Goal: Transaction & Acquisition: Purchase product/service

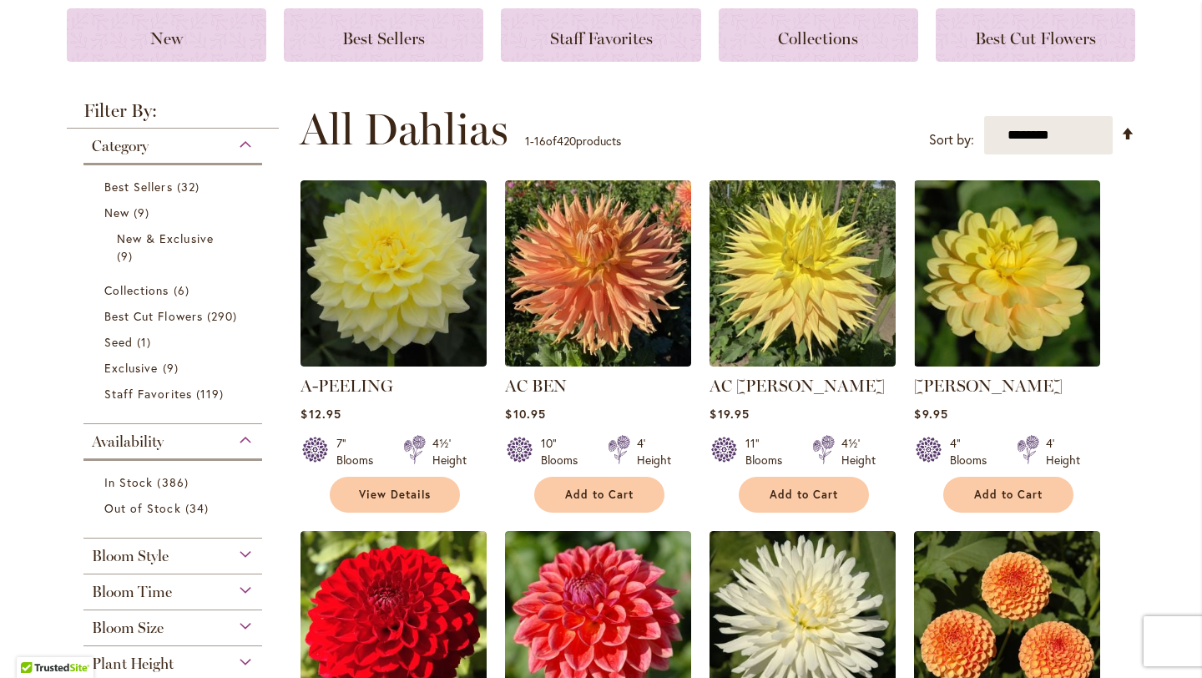
scroll to position [256, 0]
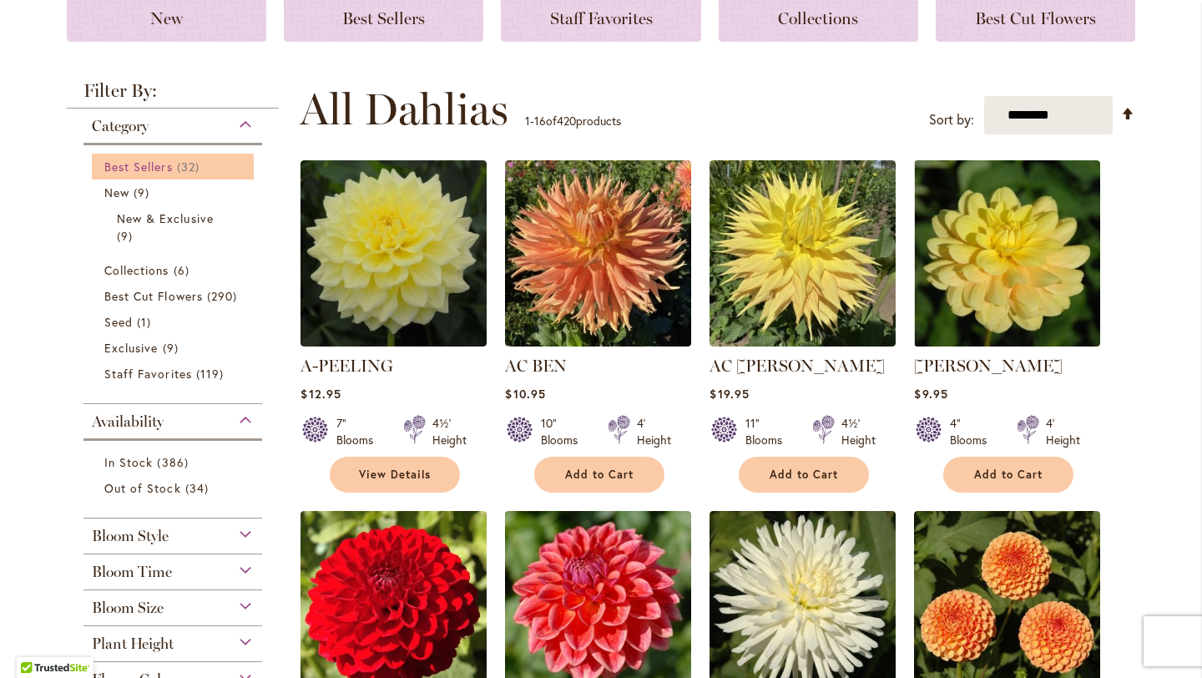
click at [164, 159] on span "Best Sellers" at bounding box center [138, 167] width 68 height 16
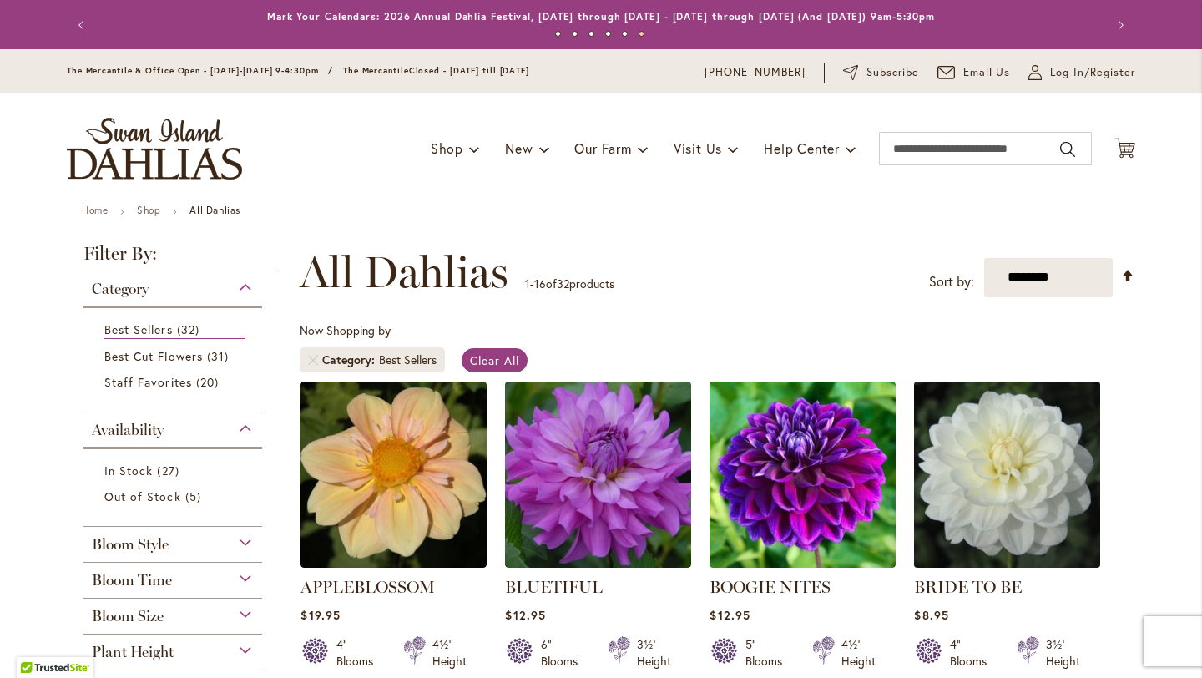
click at [991, 553] on img at bounding box center [1007, 473] width 195 height 195
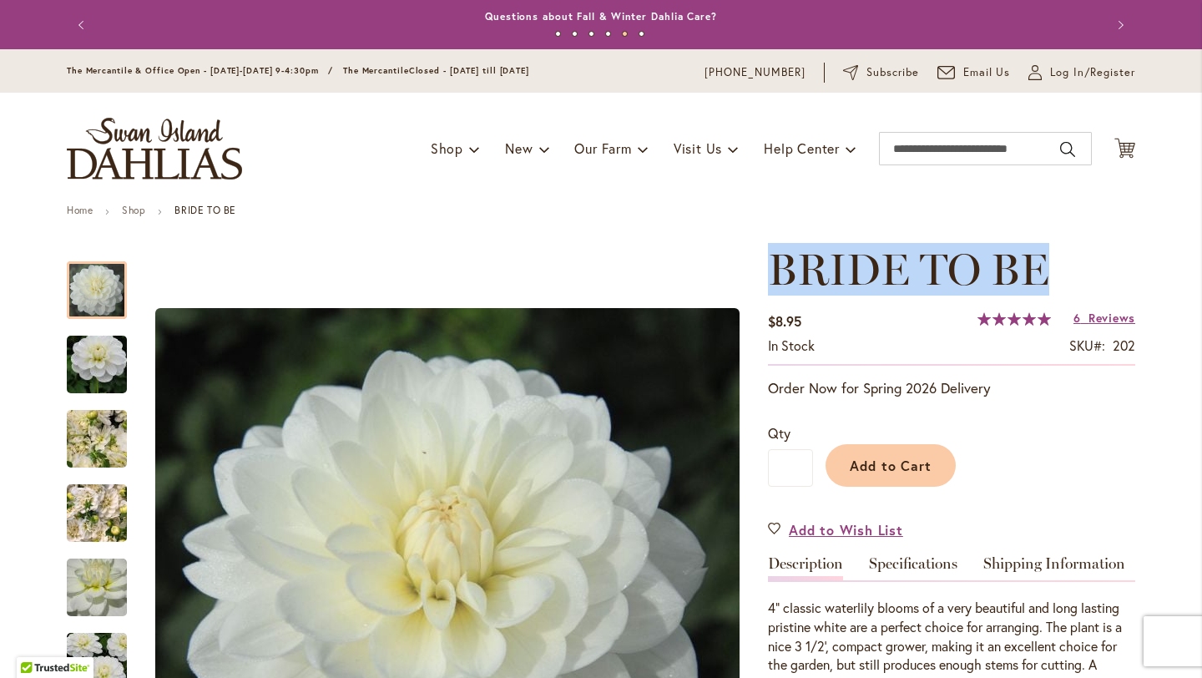
drag, startPoint x: 771, startPoint y: 264, endPoint x: 1186, endPoint y: 265, distance: 414.8
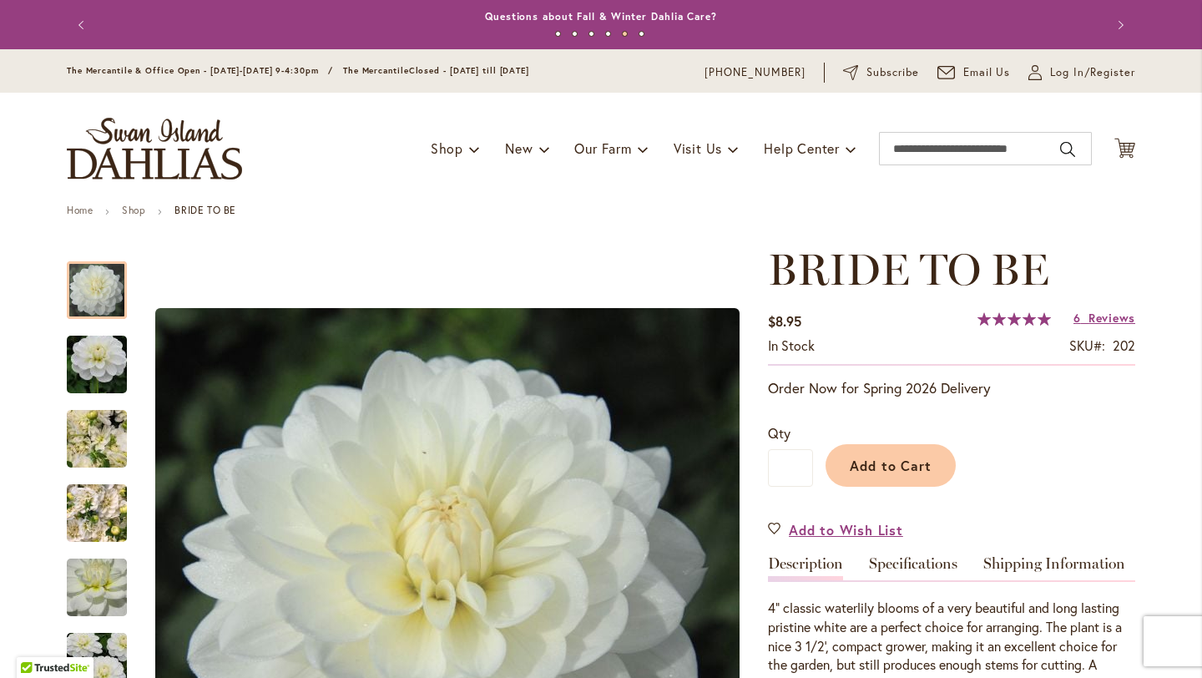
click at [1113, 264] on h1 "BRIDE TO BE" at bounding box center [951, 270] width 367 height 50
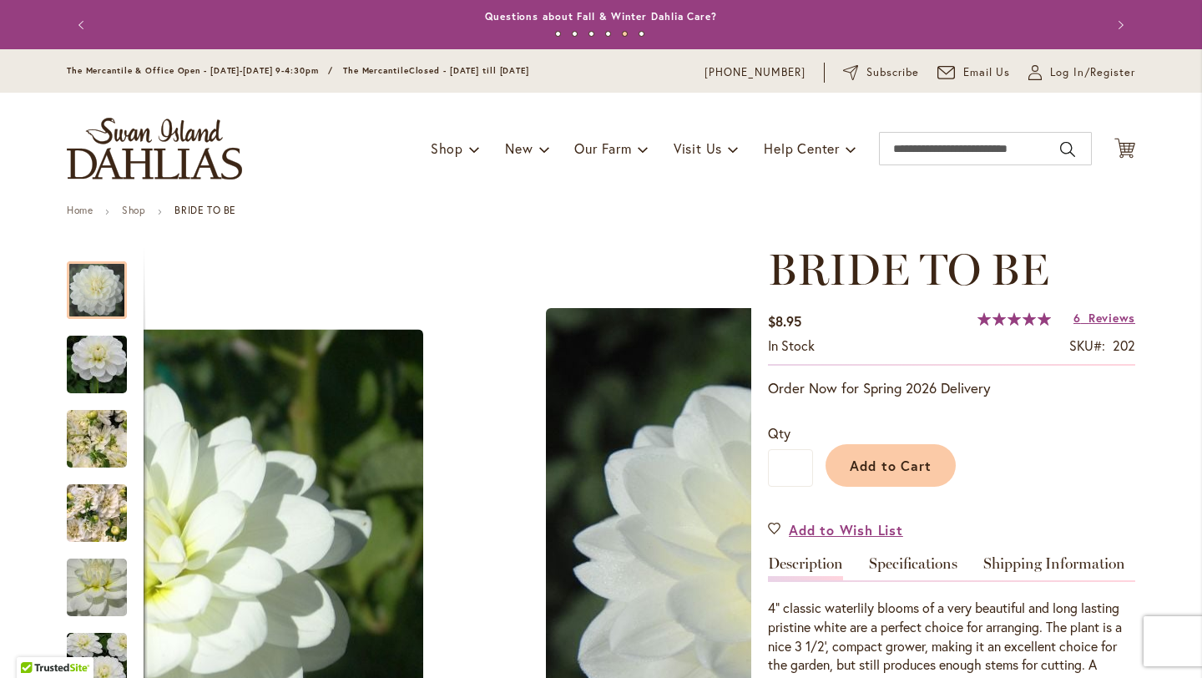
drag, startPoint x: 749, startPoint y: 245, endPoint x: 1142, endPoint y: 245, distance: 393.1
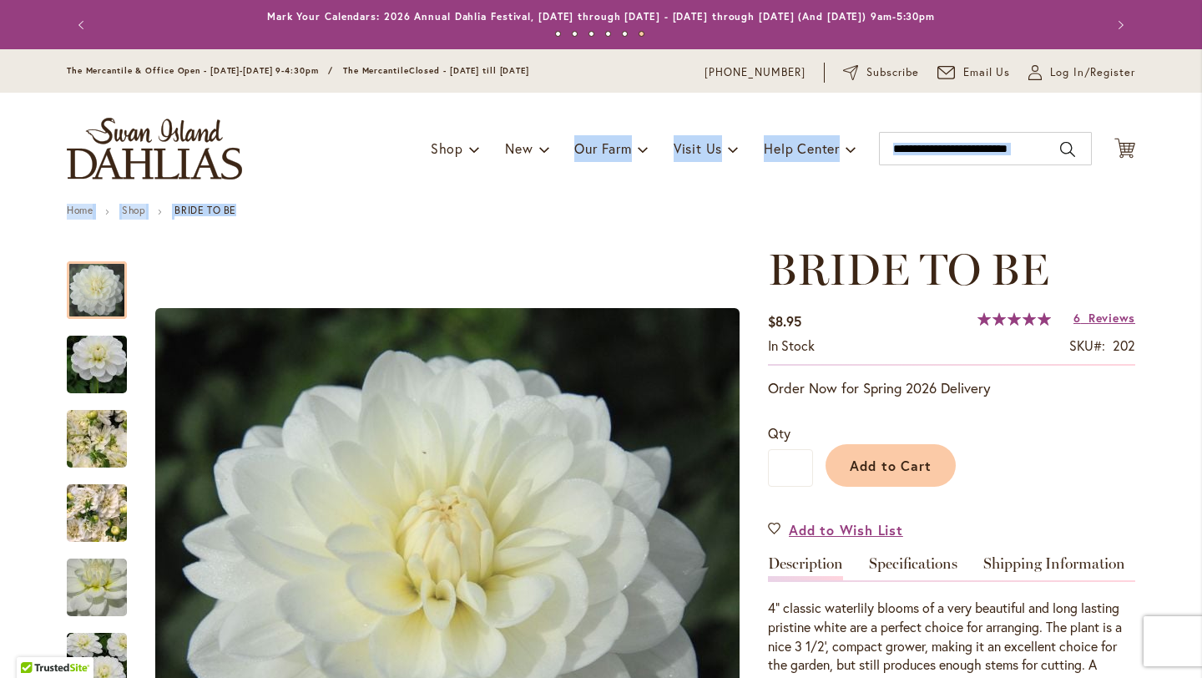
drag, startPoint x: 545, startPoint y: 187, endPoint x: 991, endPoint y: 224, distance: 447.2
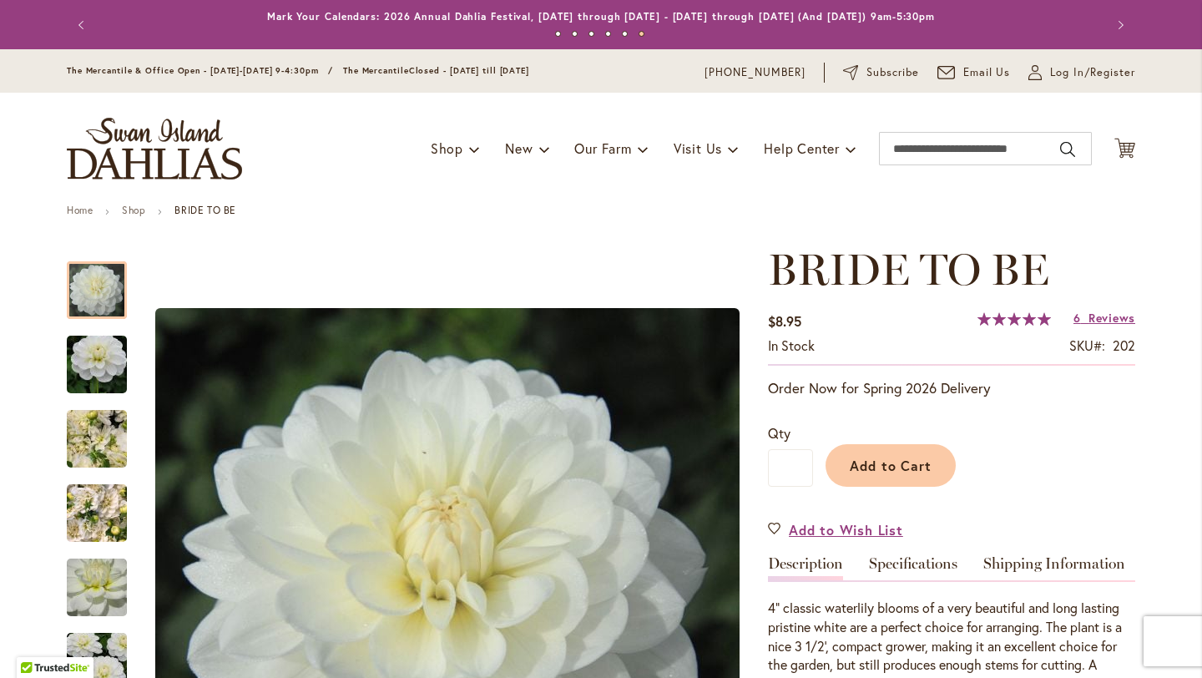
click at [750, 184] on div "Toggle Nav Shop Dahlia Tubers Collections Fresh Cut Dahlias Gardening Supplies …" at bounding box center [601, 149] width 1102 height 112
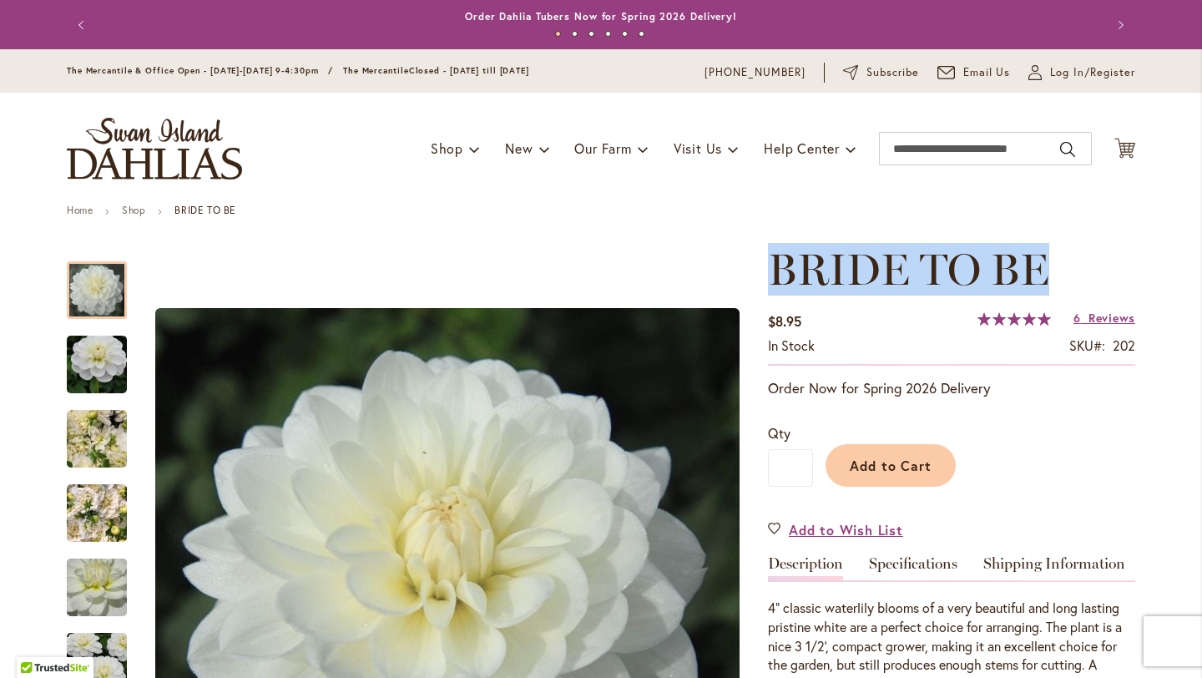
drag, startPoint x: 723, startPoint y: 216, endPoint x: 1067, endPoint y: 251, distance: 345.7
click at [1067, 251] on h1 "BRIDE TO BE" at bounding box center [951, 270] width 367 height 50
drag, startPoint x: 715, startPoint y: 239, endPoint x: 1064, endPoint y: 259, distance: 349.5
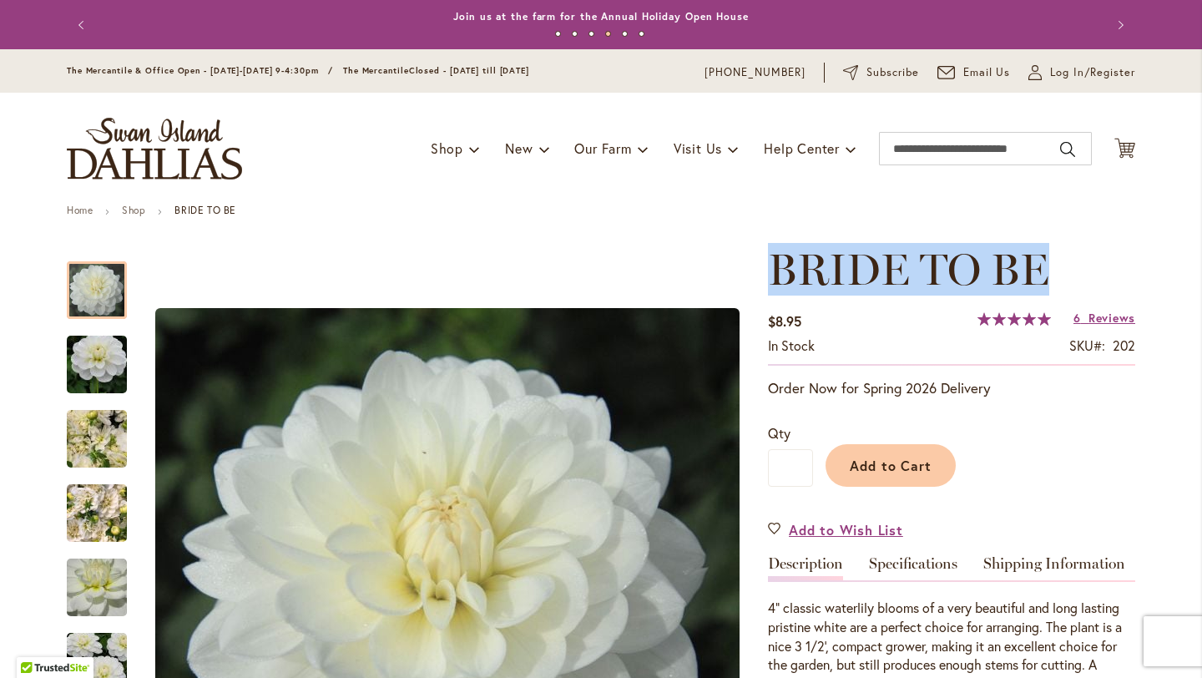
click at [1064, 259] on h1 "BRIDE TO BE" at bounding box center [951, 270] width 367 height 50
drag, startPoint x: 750, startPoint y: 220, endPoint x: 1104, endPoint y: 263, distance: 356.5
click at [1104, 264] on h1 "BRIDE TO BE" at bounding box center [951, 270] width 367 height 50
drag, startPoint x: 732, startPoint y: 199, endPoint x: 1104, endPoint y: 293, distance: 384.0
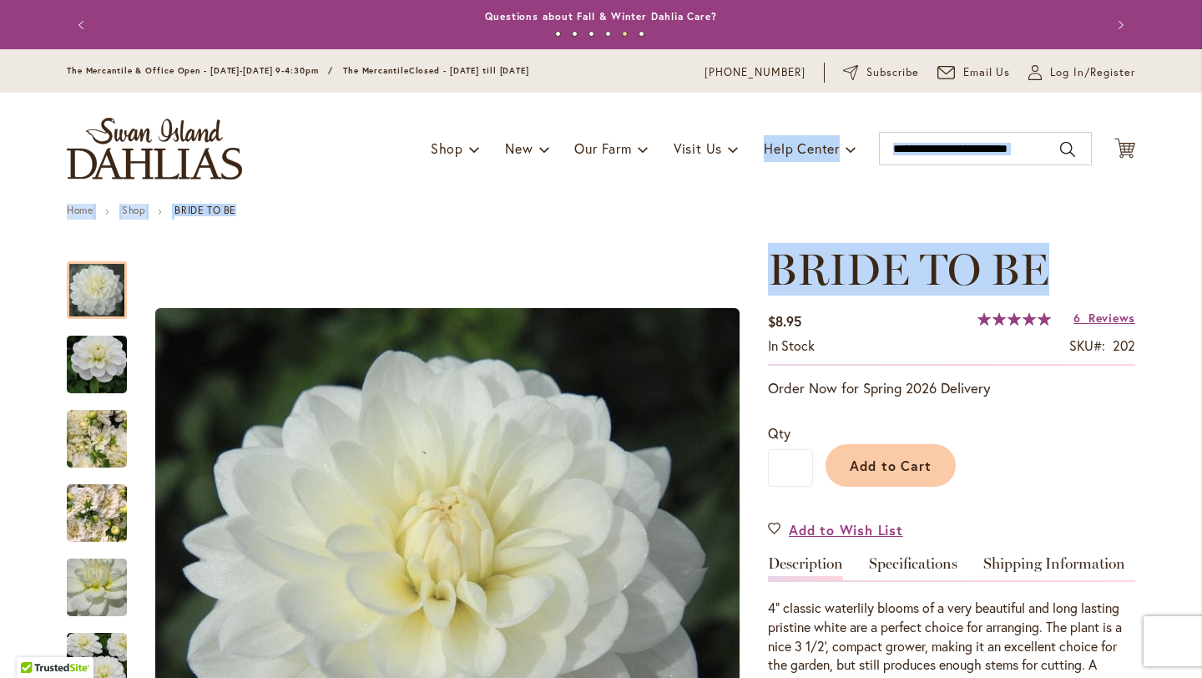
drag, startPoint x: 1111, startPoint y: 239, endPoint x: 1080, endPoint y: 269, distance: 43.1
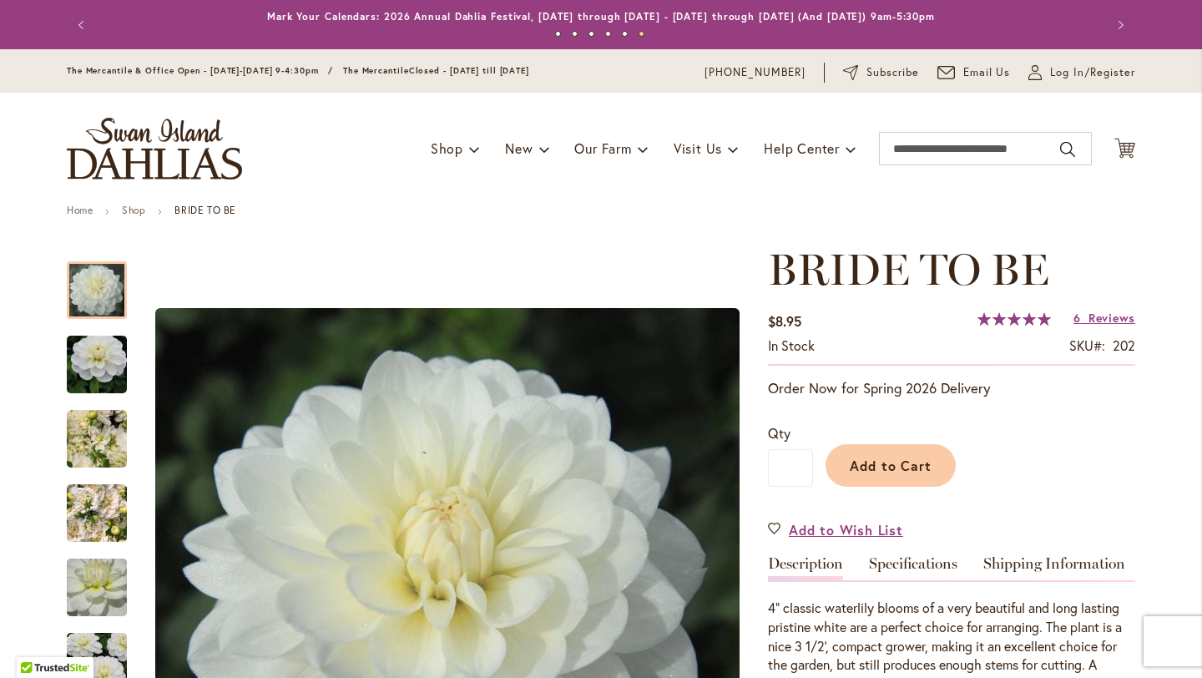
click at [880, 180] on div "Toggle Nav Shop Dahlia Tubers Collections Fresh Cut Dahlias Gardening Supplies …" at bounding box center [601, 149] width 1102 height 112
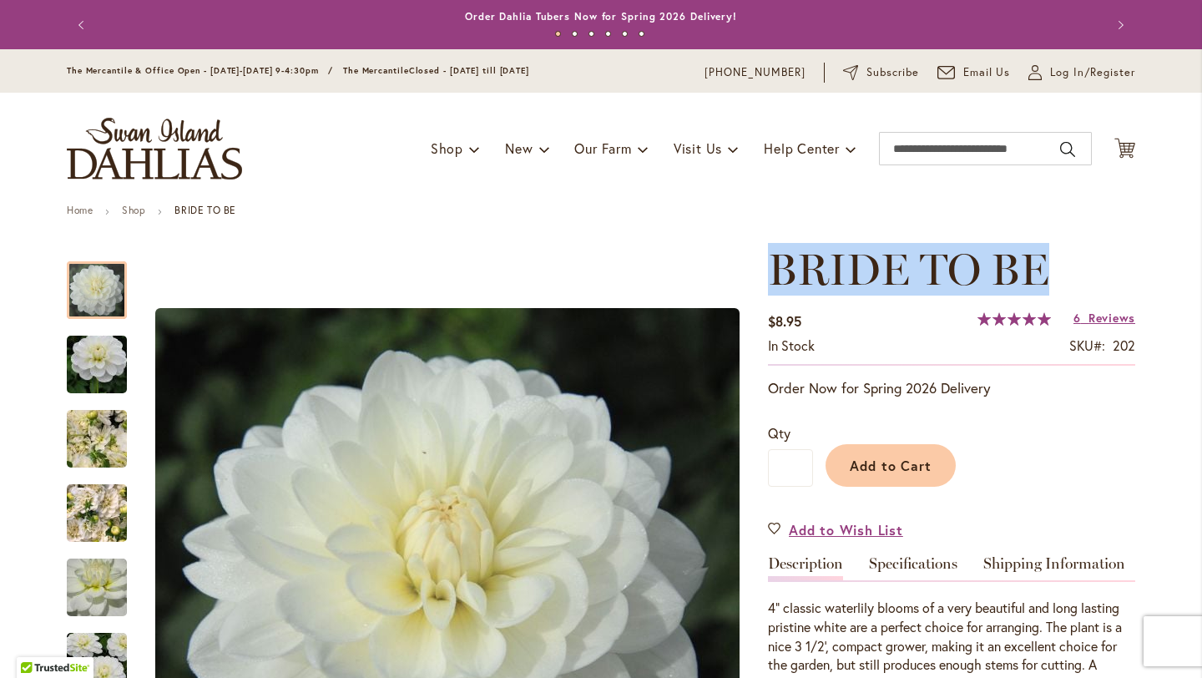
drag, startPoint x: 745, startPoint y: 223, endPoint x: 1067, endPoint y: 264, distance: 324.0
click at [1067, 264] on h1 "BRIDE TO BE" at bounding box center [951, 270] width 367 height 50
drag, startPoint x: 781, startPoint y: 202, endPoint x: 1056, endPoint y: 256, distance: 279.9
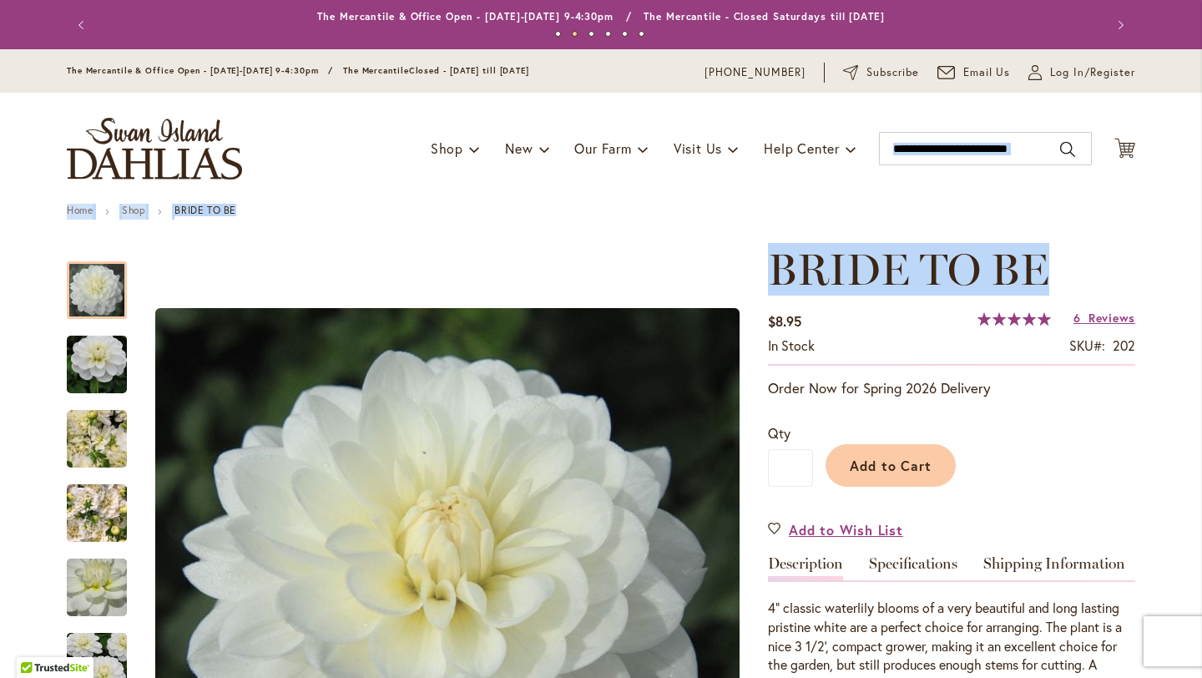
click at [1084, 247] on h1 "BRIDE TO BE" at bounding box center [951, 270] width 367 height 50
drag, startPoint x: 1078, startPoint y: 270, endPoint x: 763, endPoint y: 211, distance: 321.0
click at [763, 211] on ul "Home Shop BRIDE TO BE" at bounding box center [601, 212] width 1068 height 15
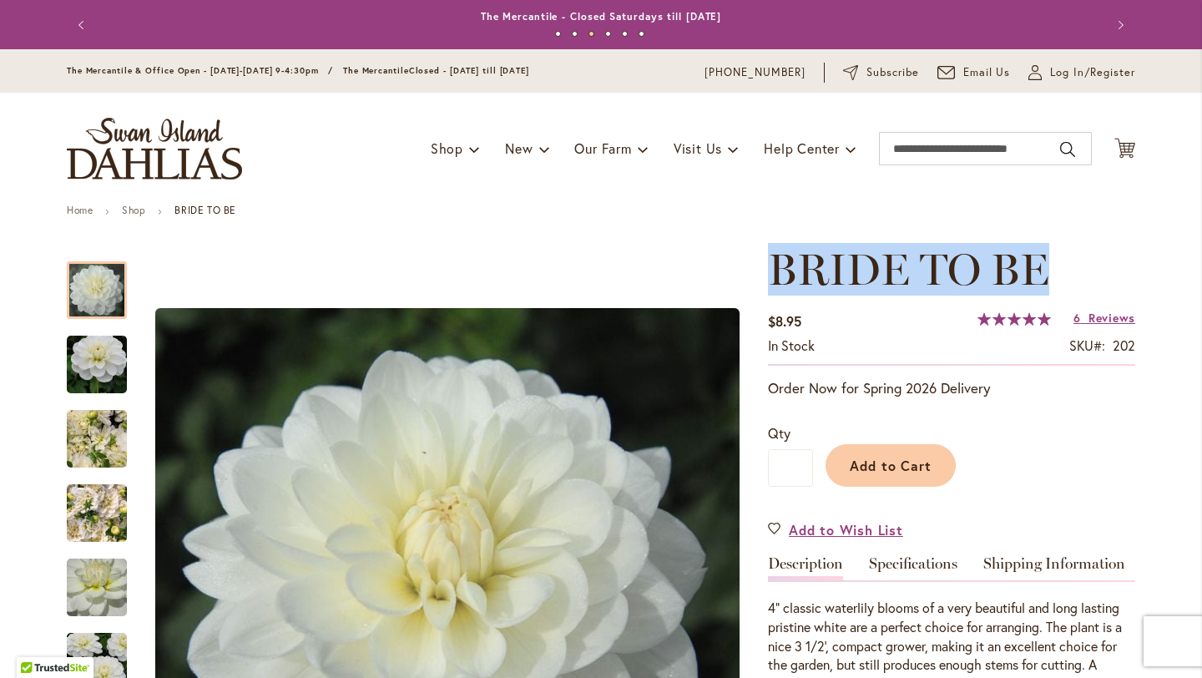
drag, startPoint x: 763, startPoint y: 211, endPoint x: 1052, endPoint y: 268, distance: 294.3
click at [1087, 257] on h1 "BRIDE TO BE" at bounding box center [951, 270] width 367 height 50
